Goal: Information Seeking & Learning: Find specific fact

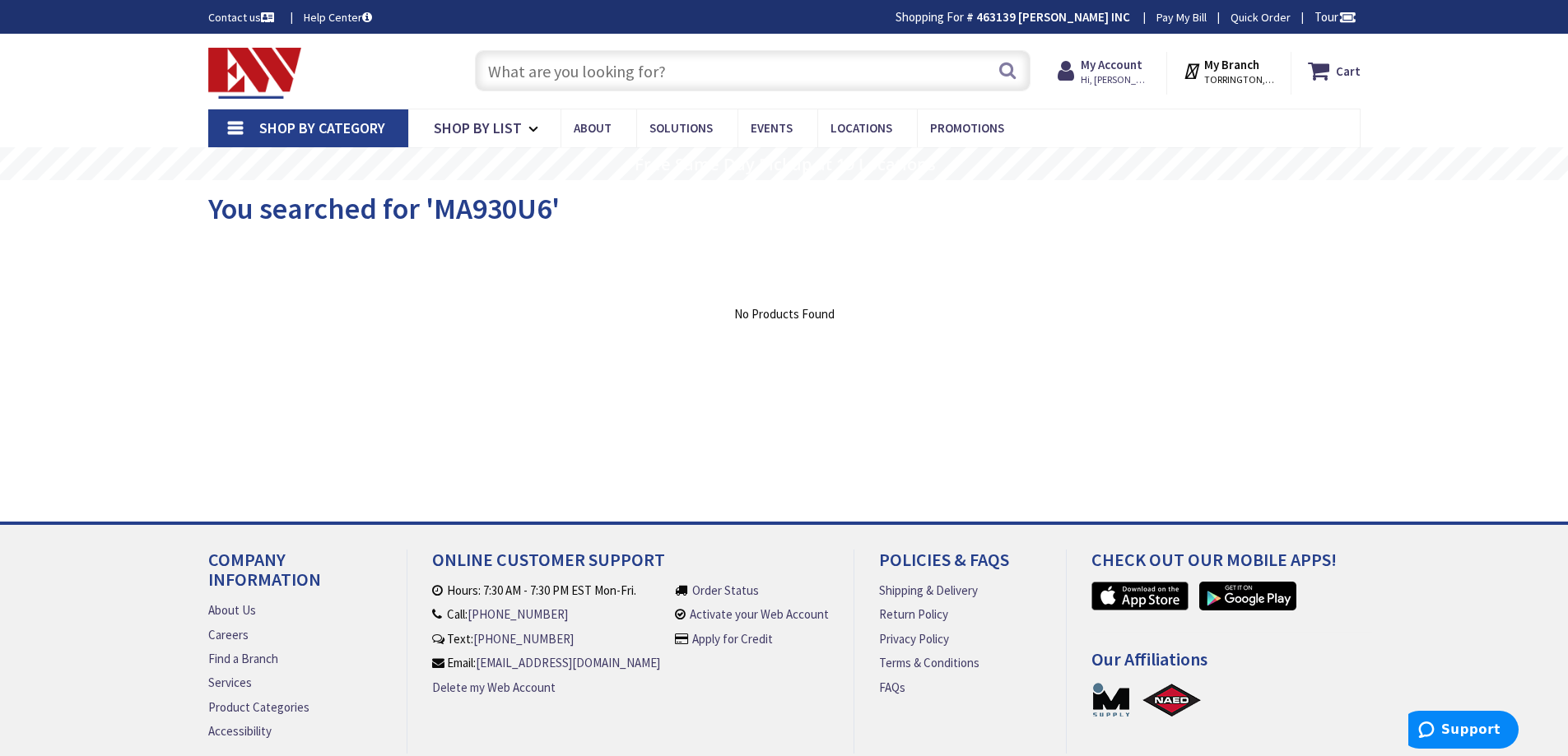
click at [884, 74] on input "text" at bounding box center [753, 71] width 555 height 41
paste input "6350B"
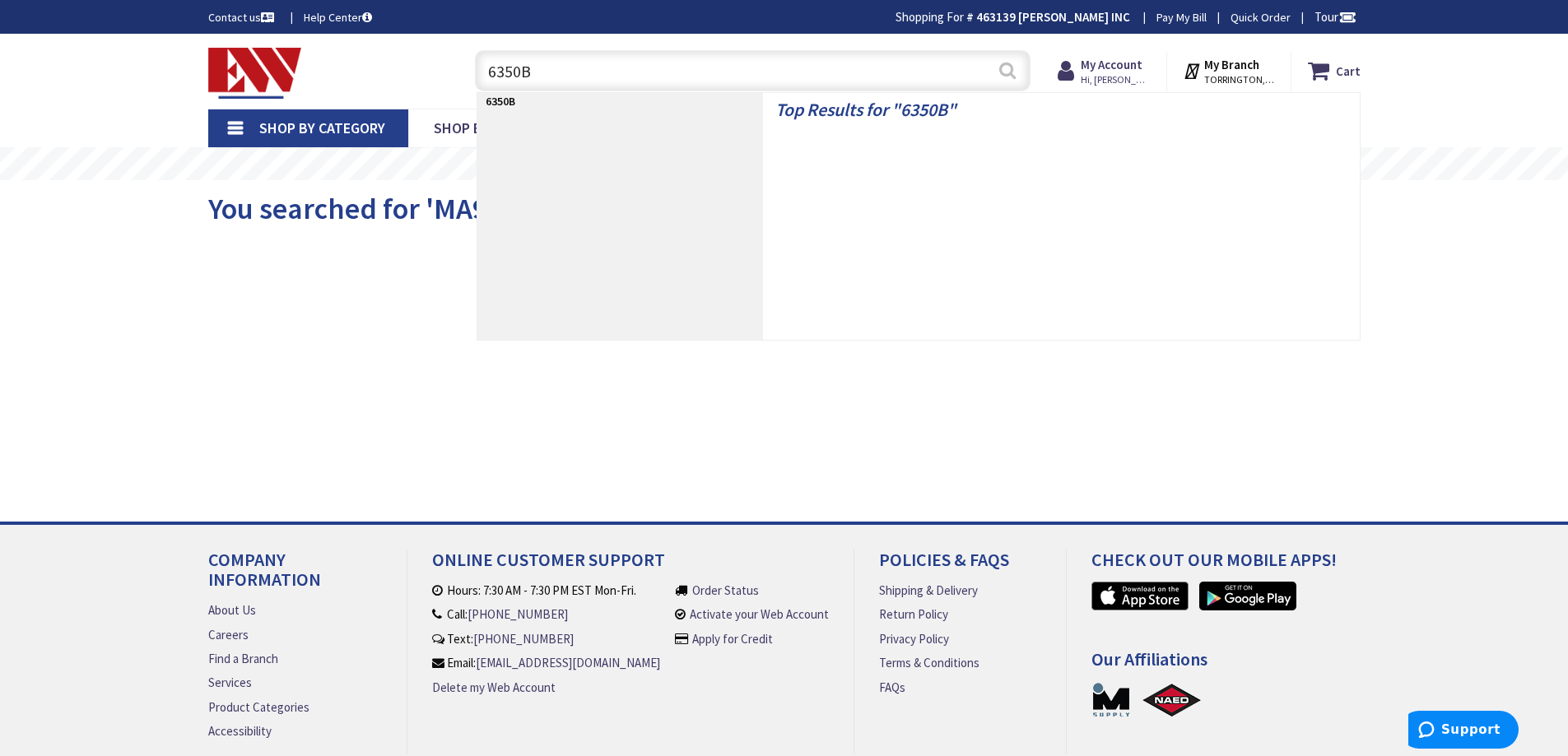
type input "6350B"
click at [1015, 78] on button "Search" at bounding box center [1007, 70] width 21 height 37
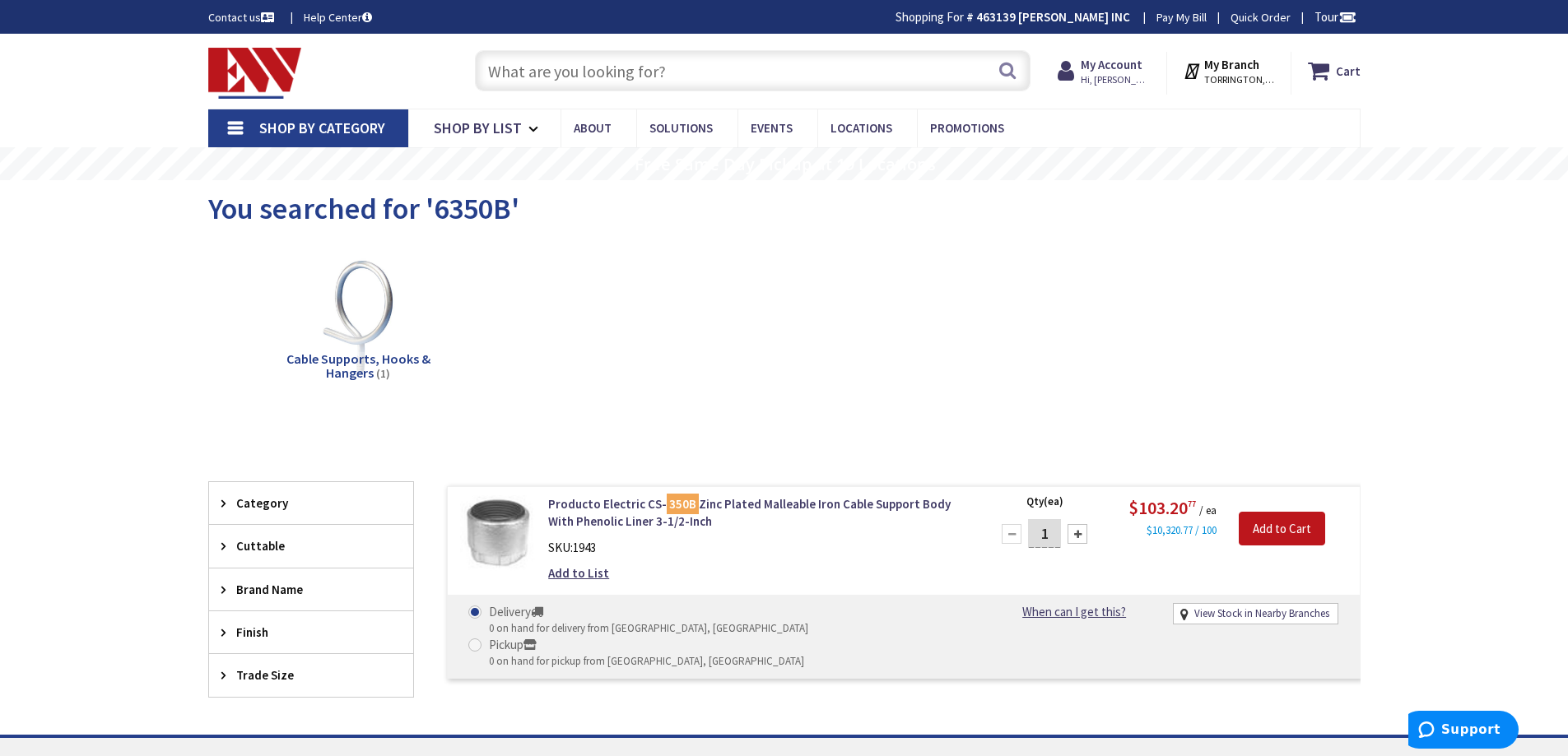
paste input "5361BK"
type input "5361BK"
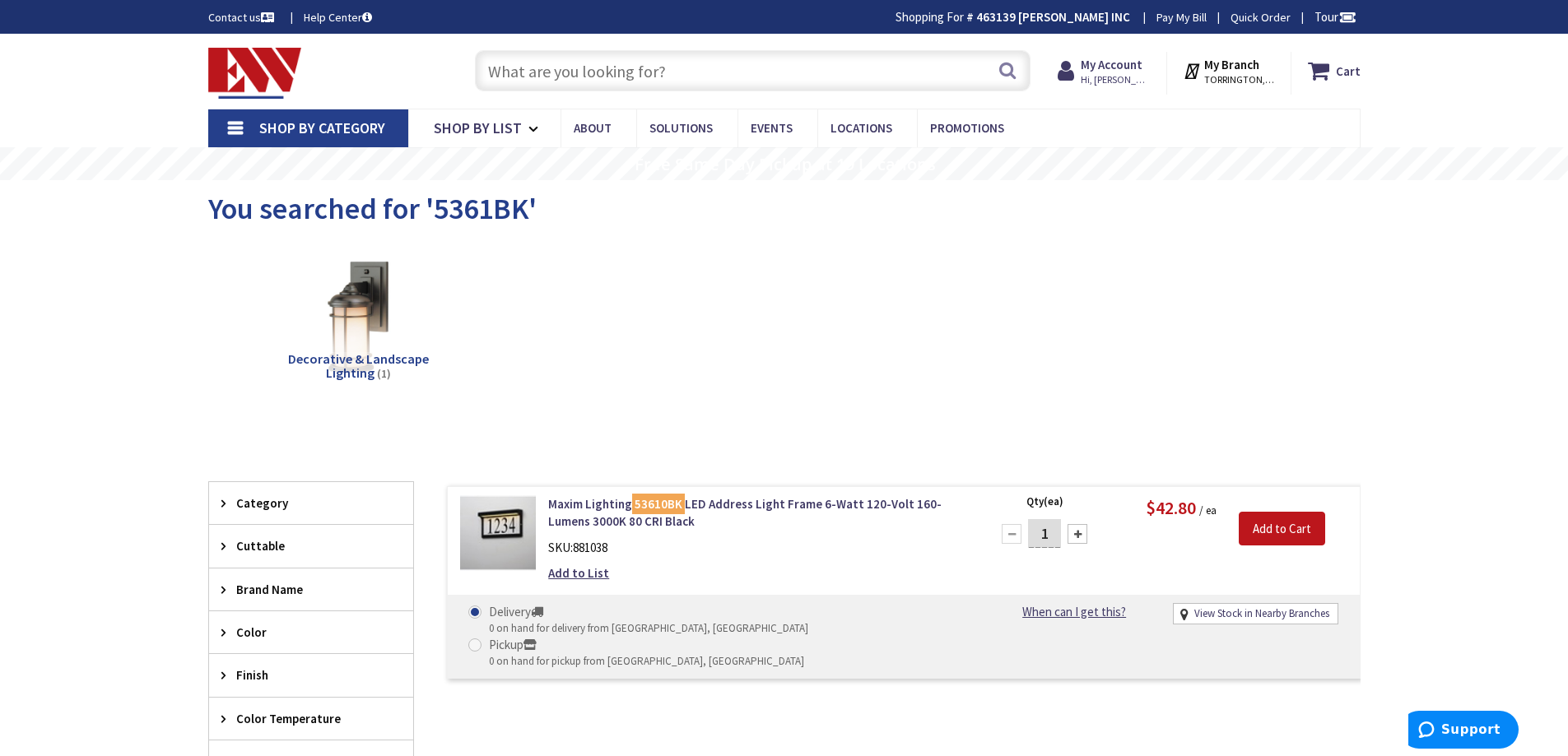
click at [837, 81] on input "text" at bounding box center [753, 71] width 555 height 41
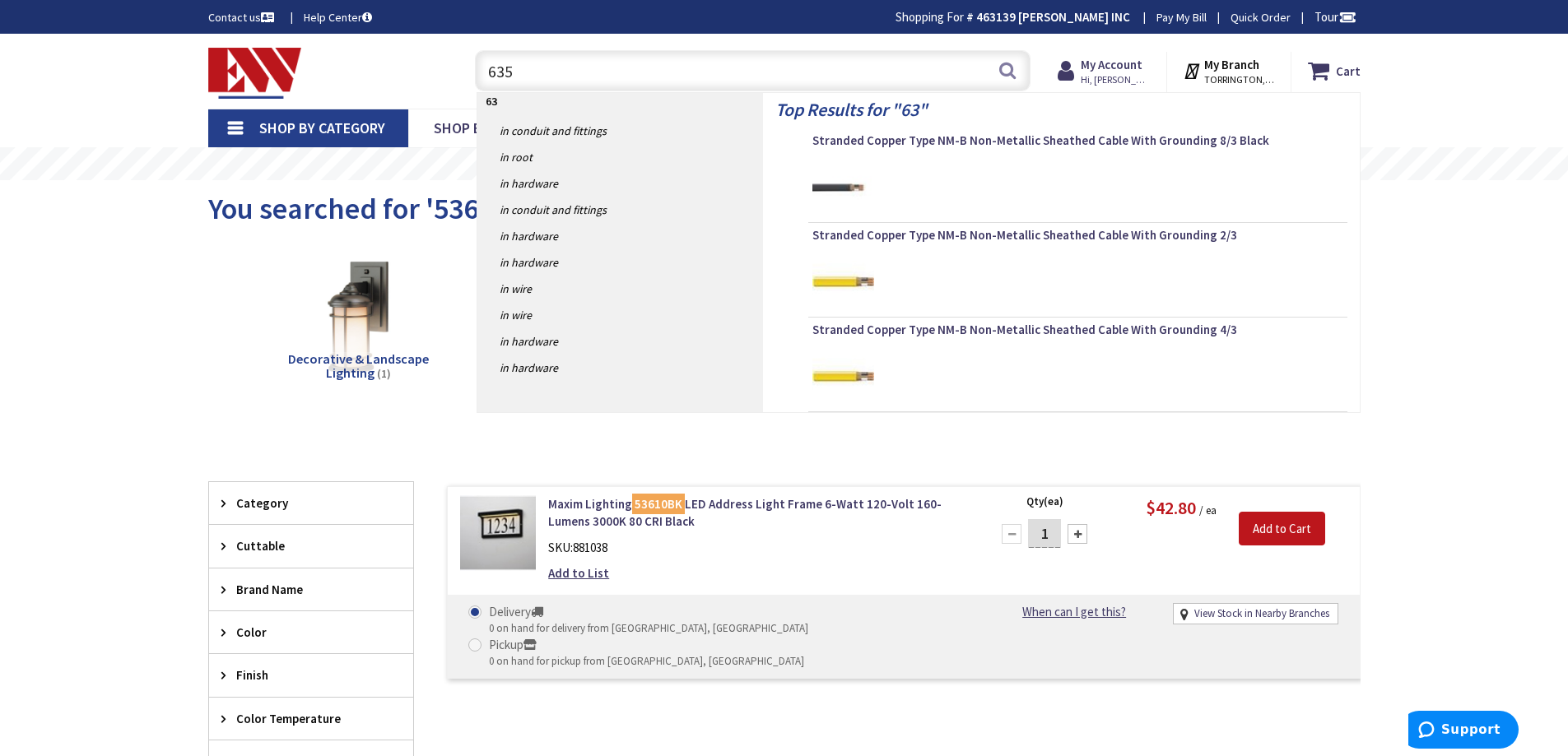
type input "6350"
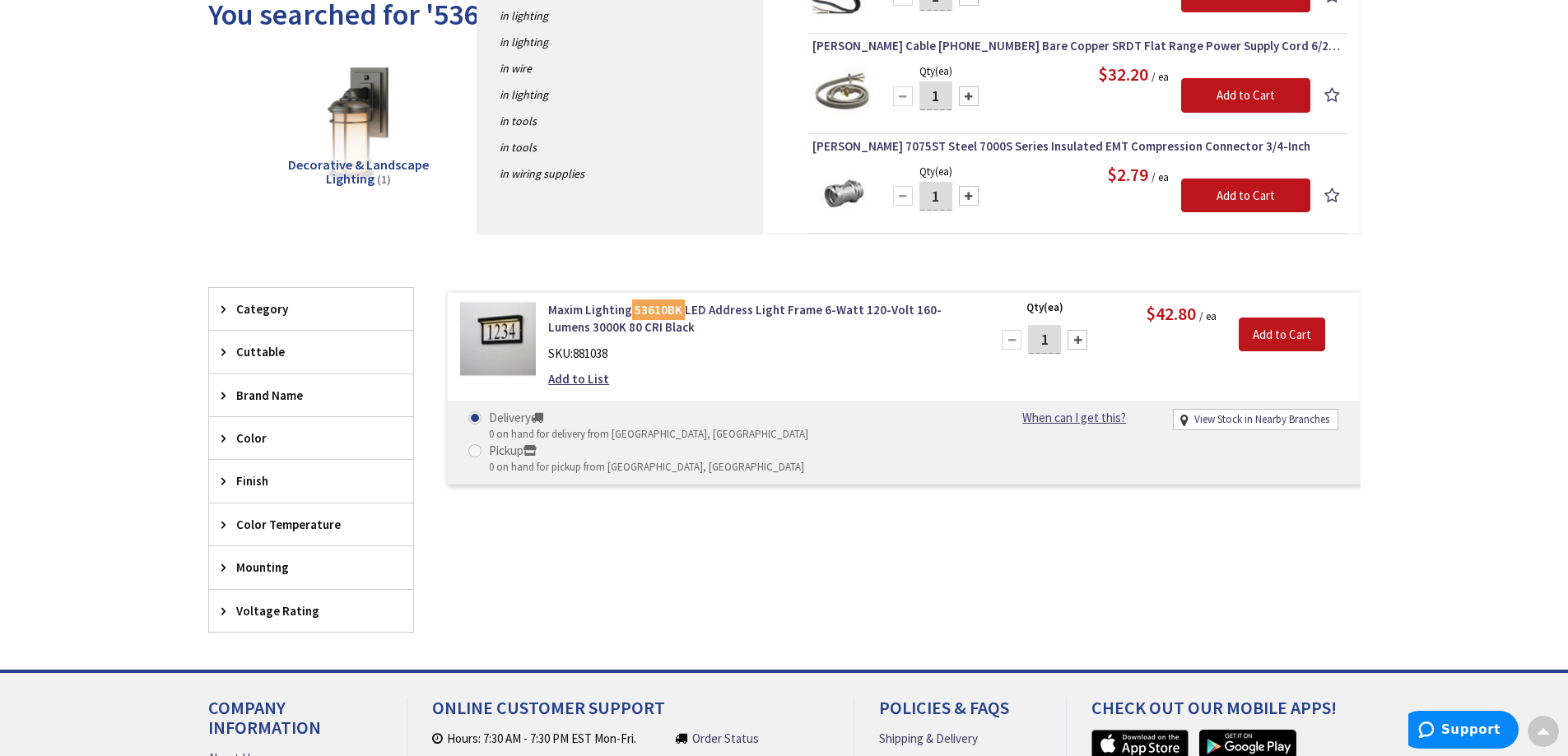
scroll to position [165, 0]
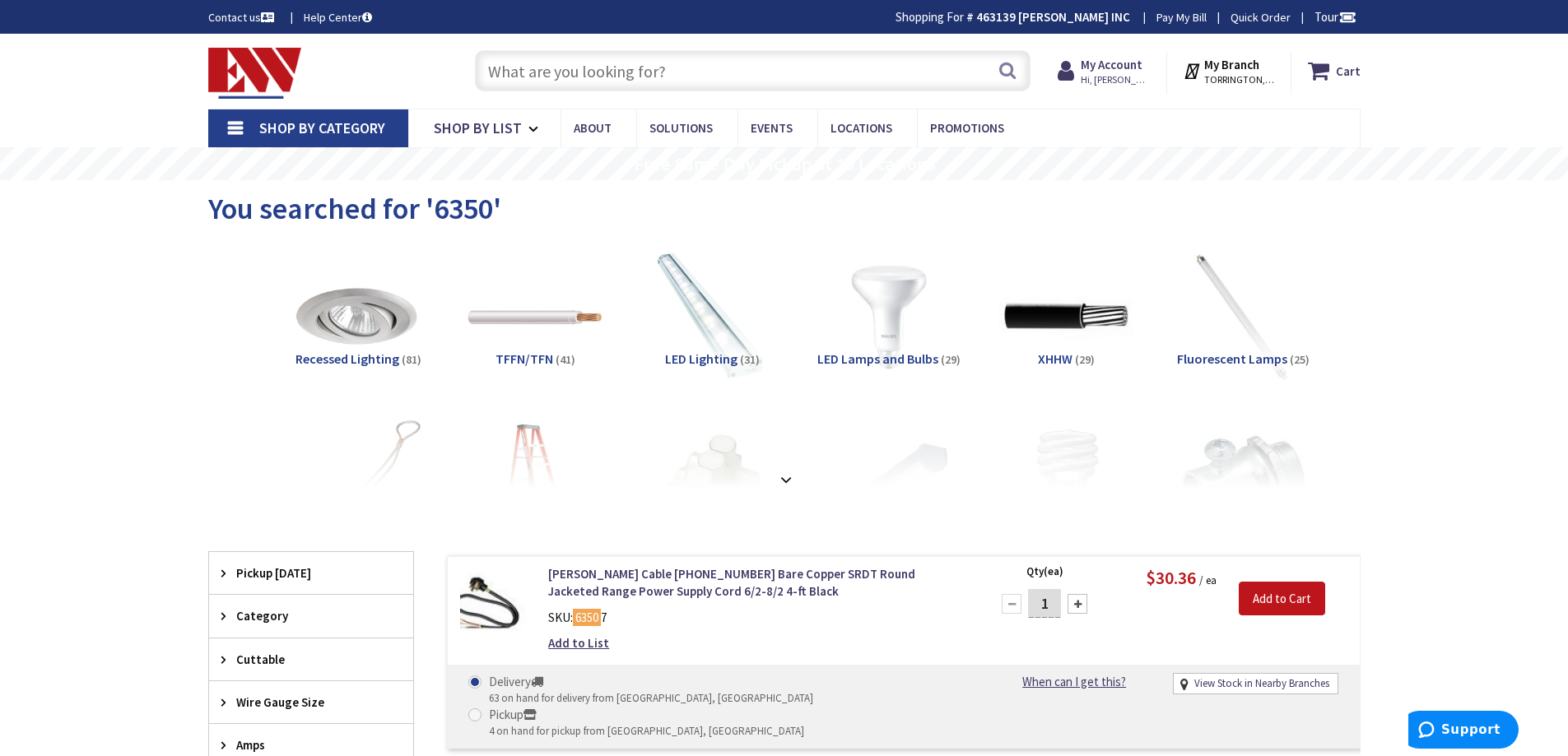
click at [623, 79] on input "text" at bounding box center [753, 71] width 555 height 41
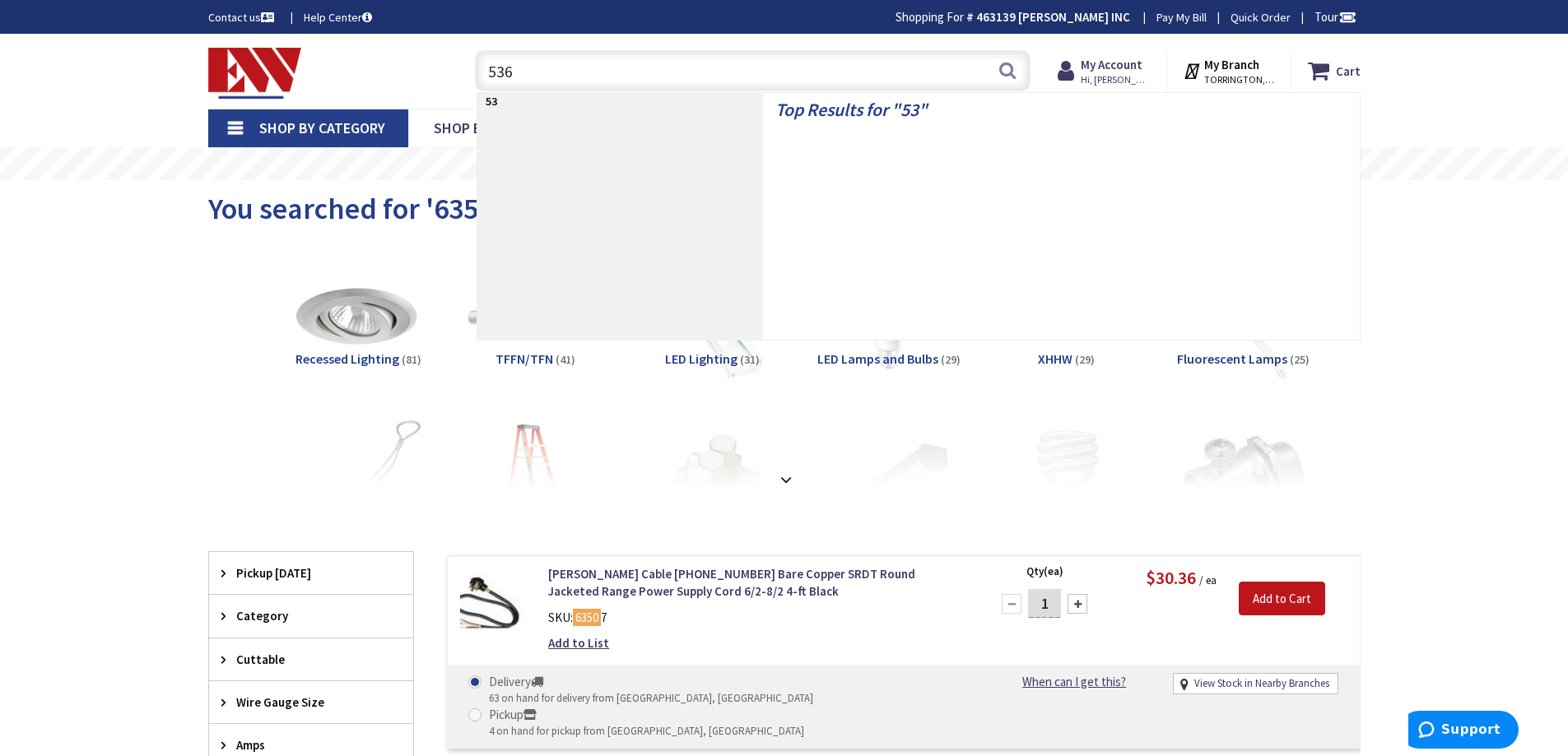
type input "5361"
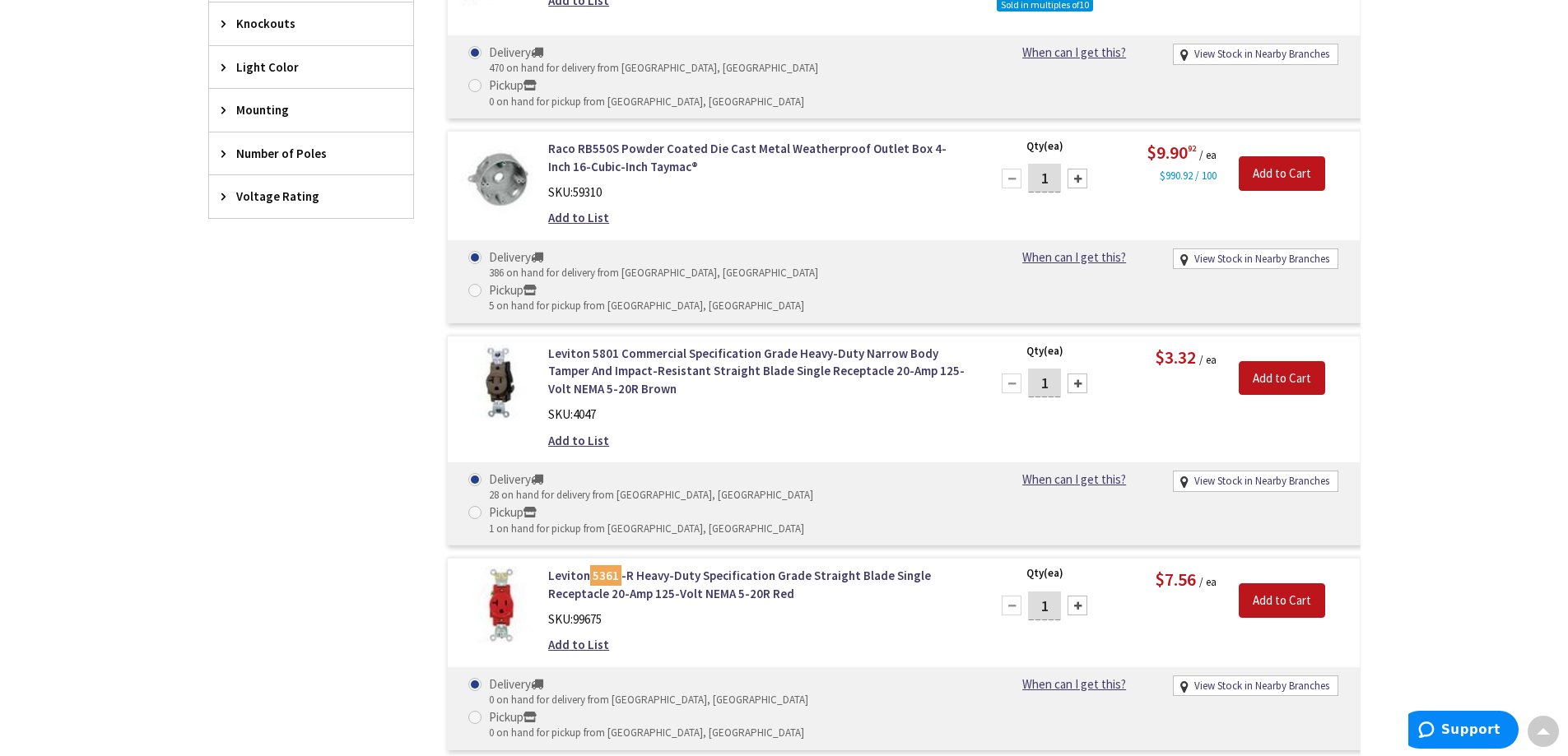
scroll to position [1152, 0]
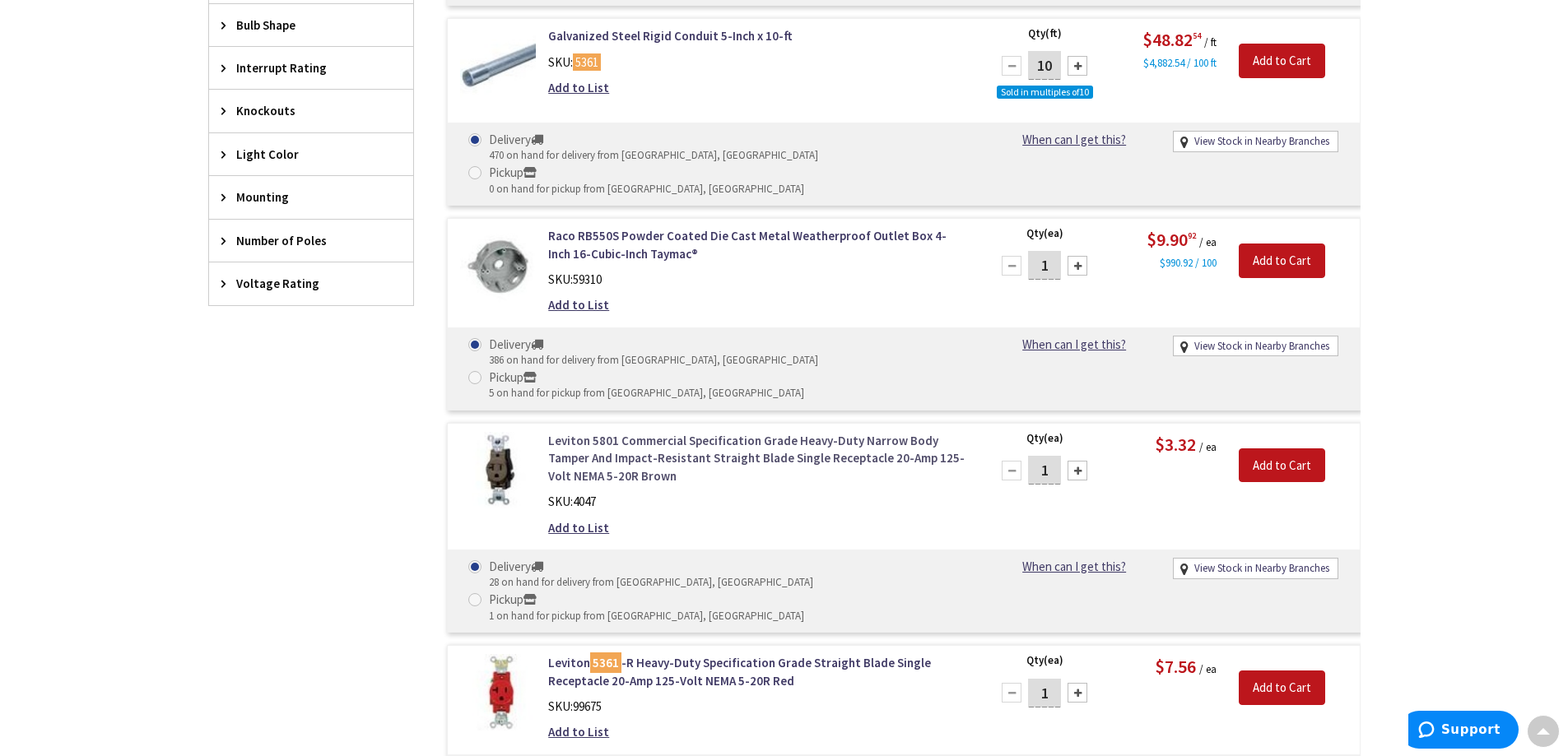
click at [689, 432] on link "Leviton 5801 Commercial Specification Grade Heavy-Duty Narrow Body Tamper And I…" at bounding box center [757, 459] width 419 height 53
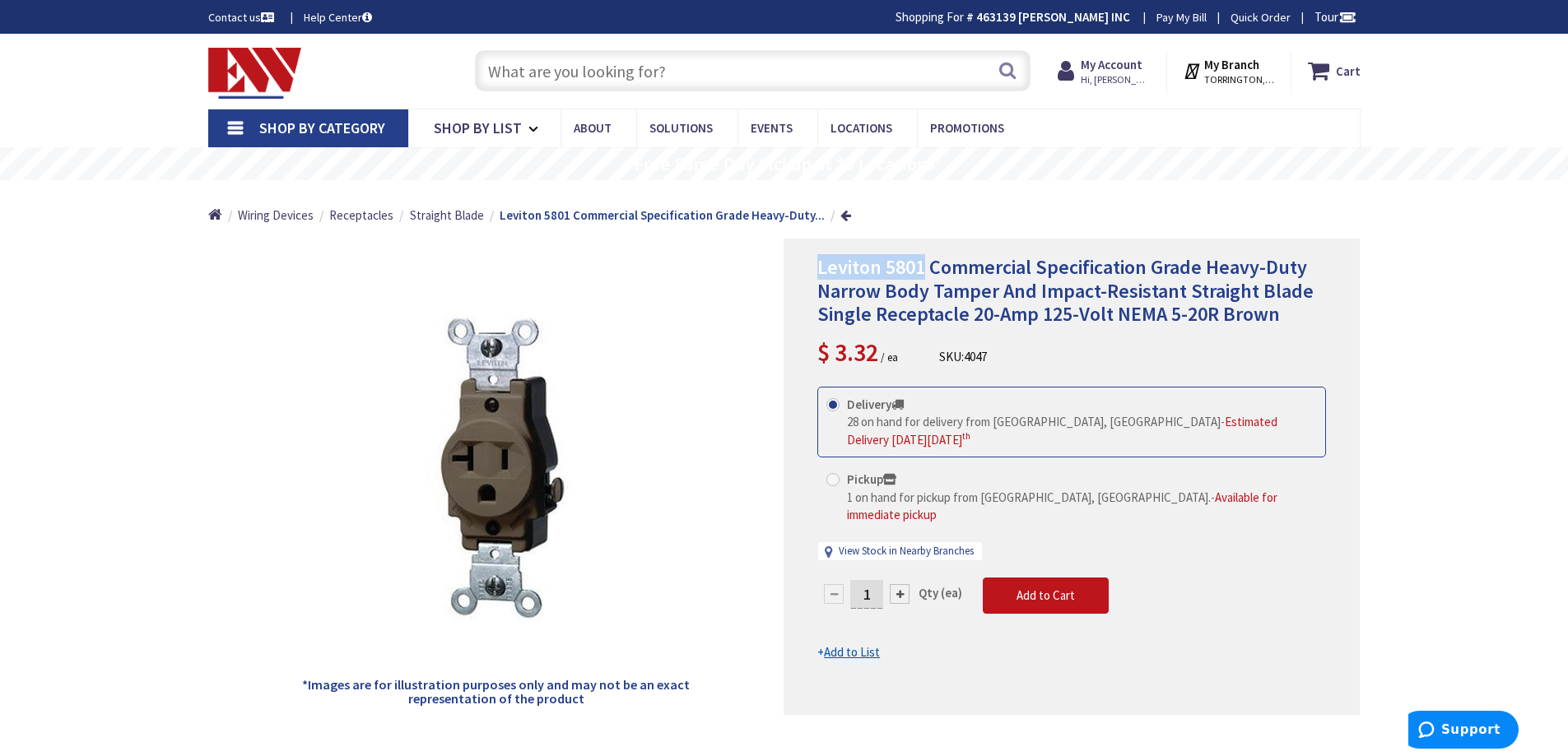
drag, startPoint x: 804, startPoint y: 261, endPoint x: 925, endPoint y: 272, distance: 121.5
click at [925, 272] on div "Leviton 5801 Commercial Specification Grade Heavy-Duty Narrow Body Tamper And I…" at bounding box center [1072, 477] width 576 height 477
copy span "Leviton 5801"
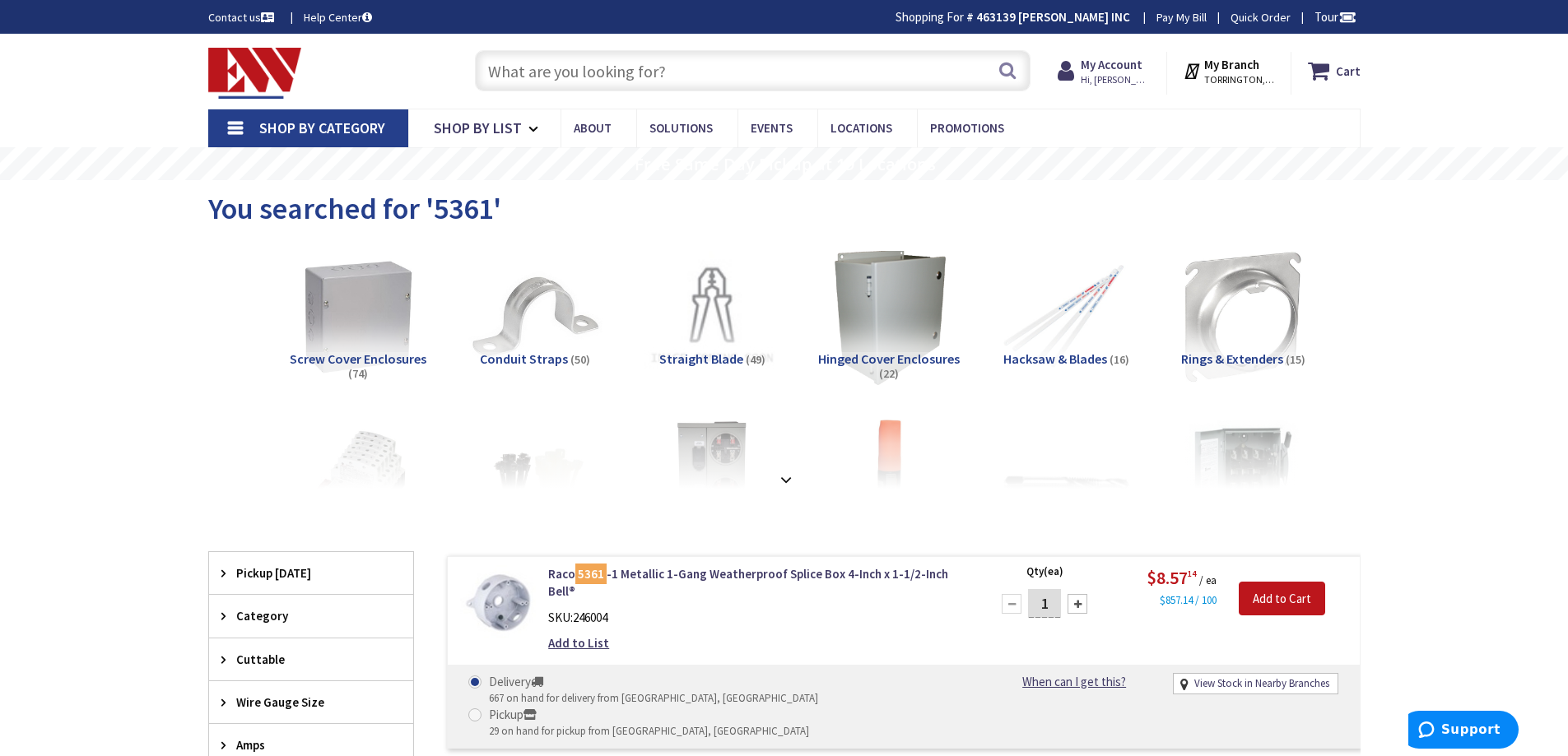
click at [556, 78] on input "text" at bounding box center [753, 71] width 555 height 41
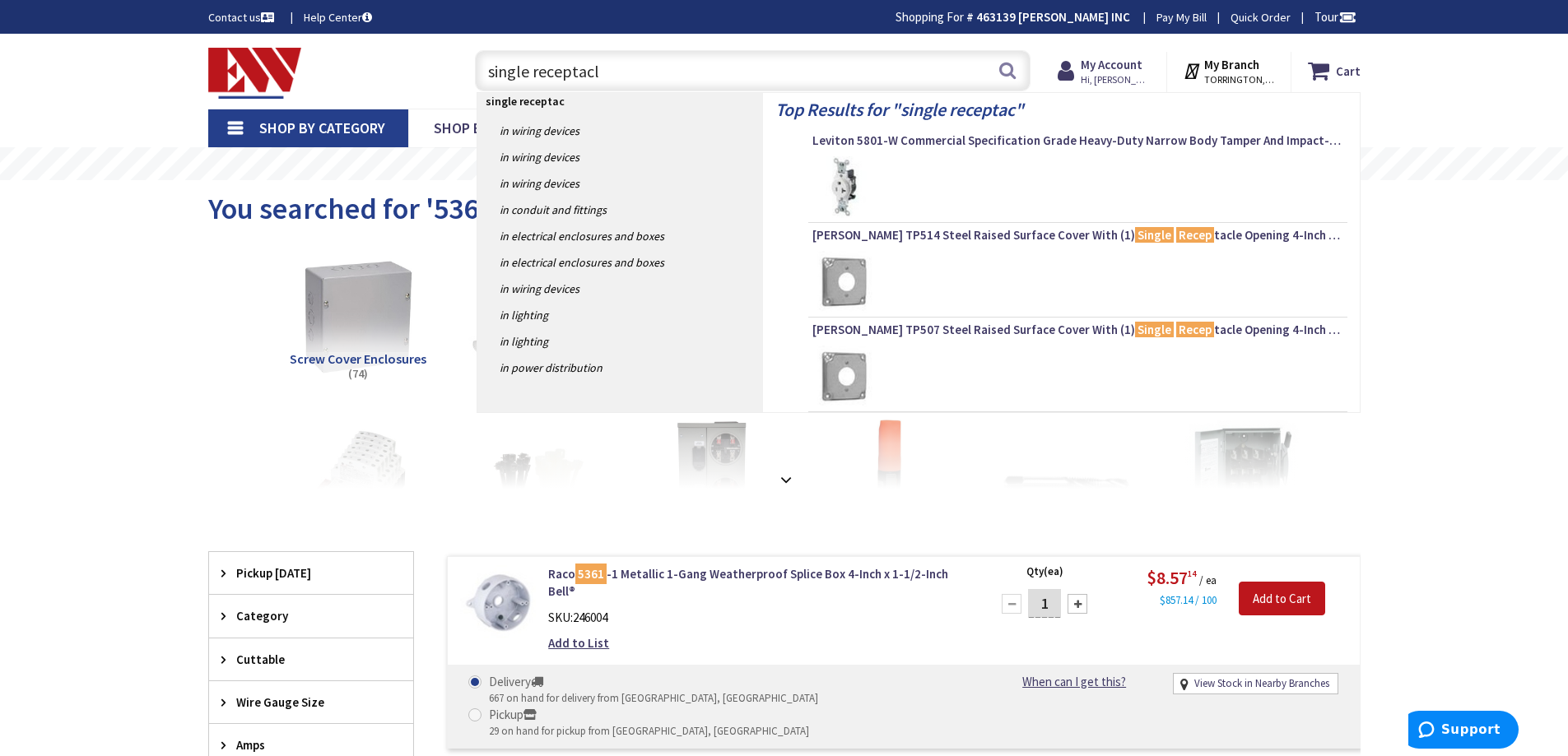
type input "single receptacle"
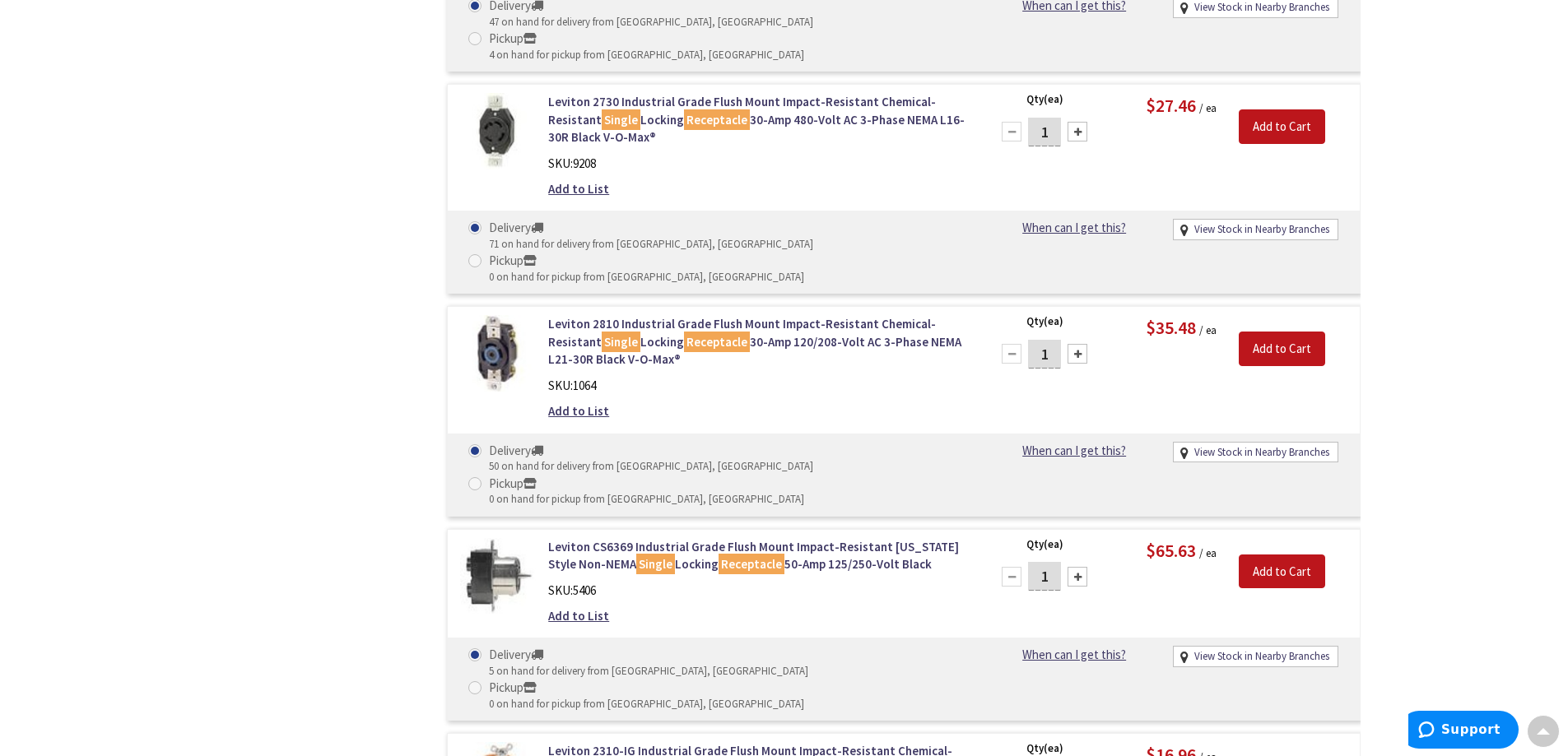
scroll to position [16948, 0]
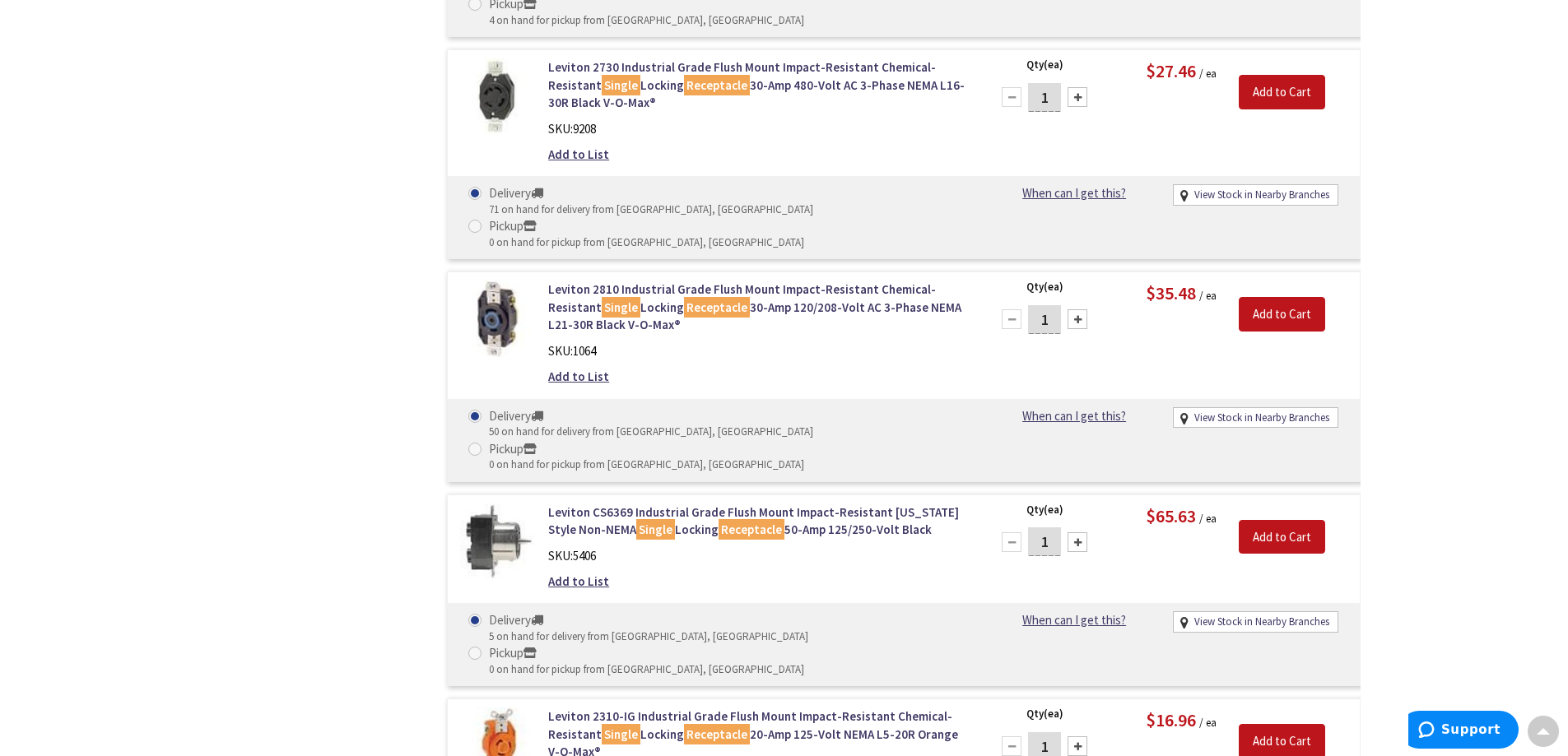
drag, startPoint x: 355, startPoint y: 693, endPoint x: 417, endPoint y: 624, distance: 92.8
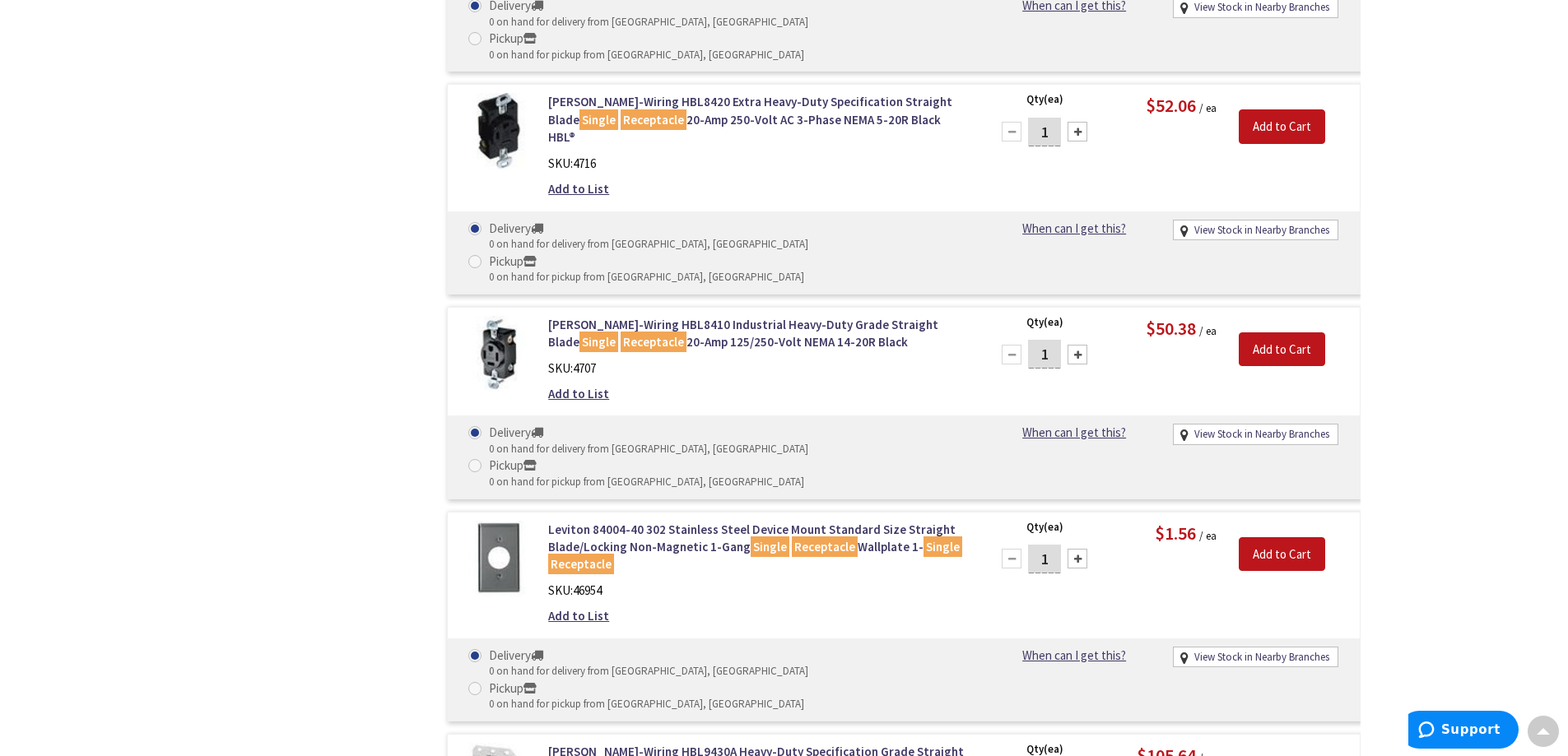
scroll to position [29184, 0]
